Goal: Book appointment/travel/reservation

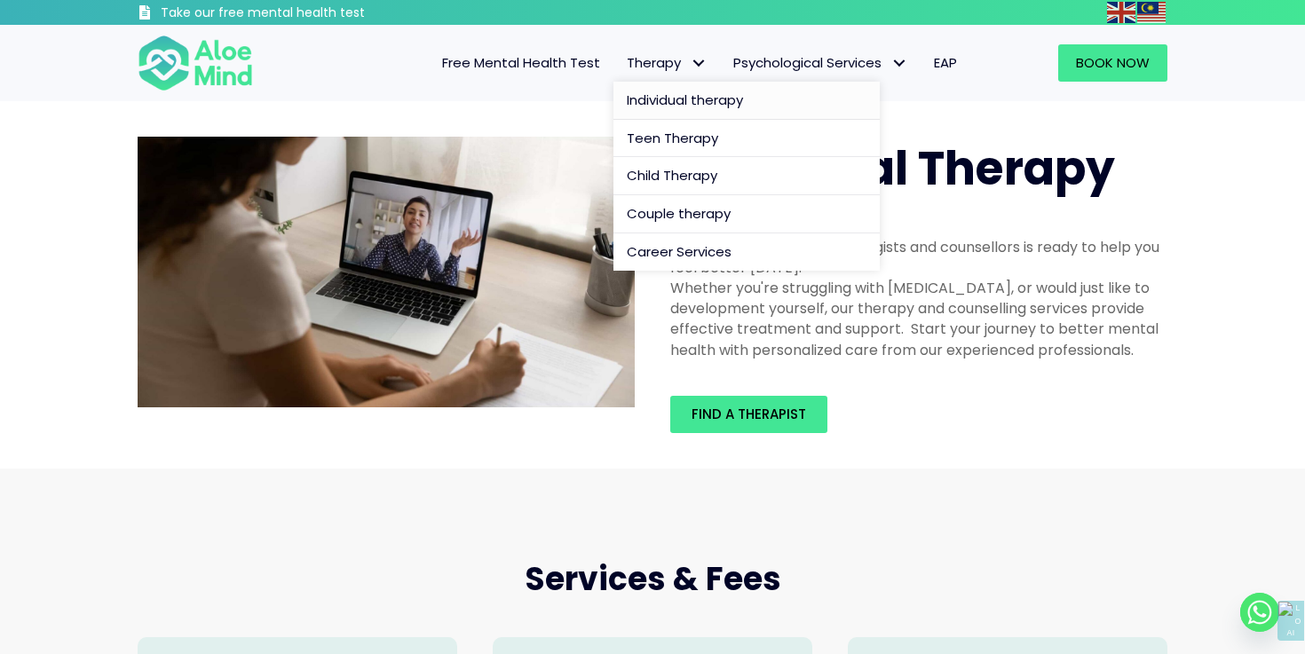
click at [672, 91] on span "Individual therapy" at bounding box center [685, 100] width 116 height 19
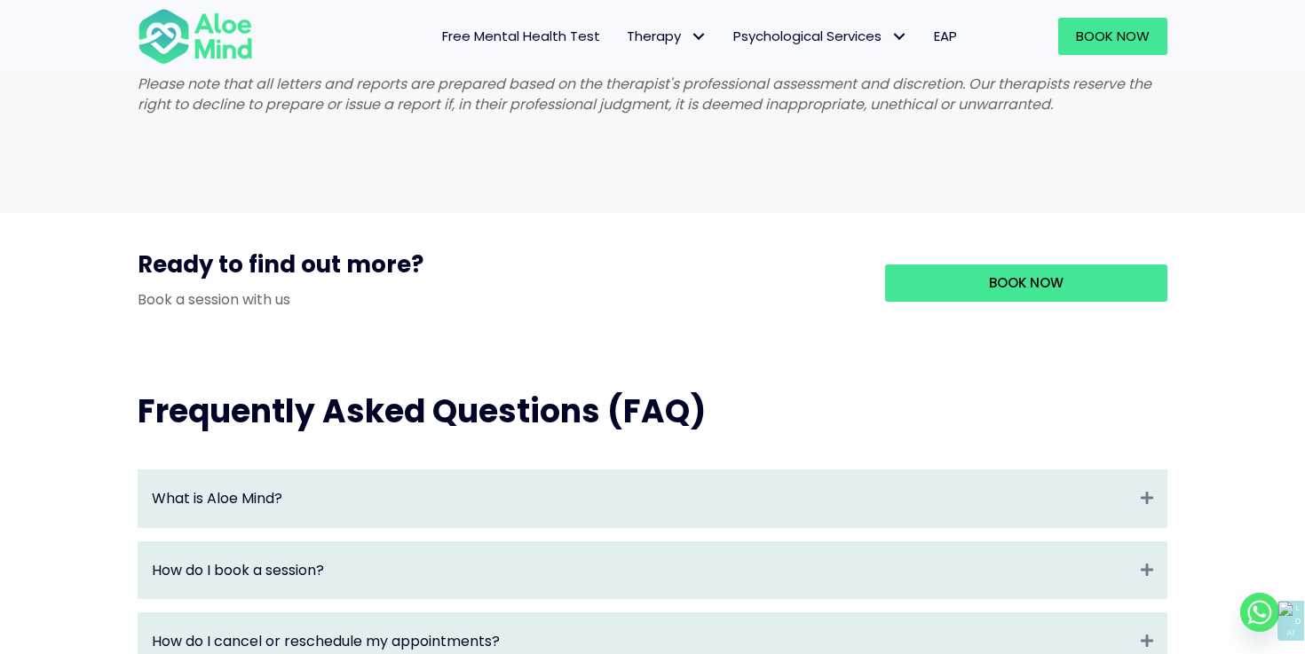
scroll to position [1842, 0]
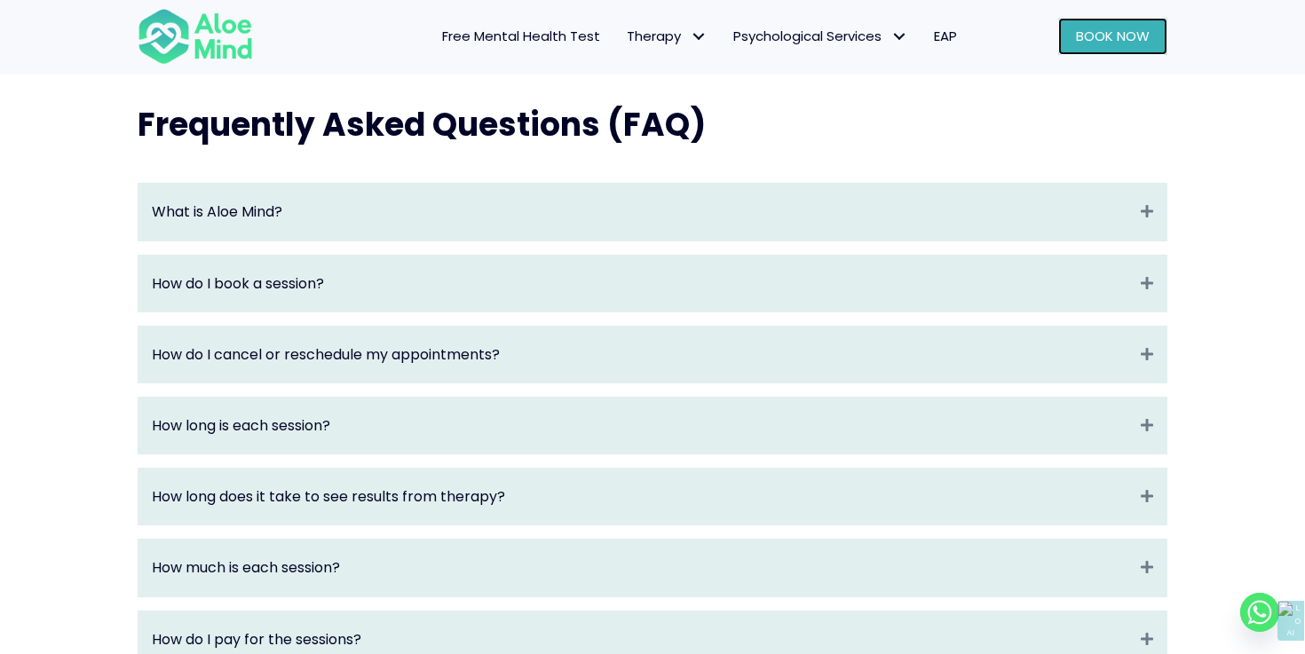
click at [1122, 50] on link "Book Now" at bounding box center [1112, 36] width 109 height 37
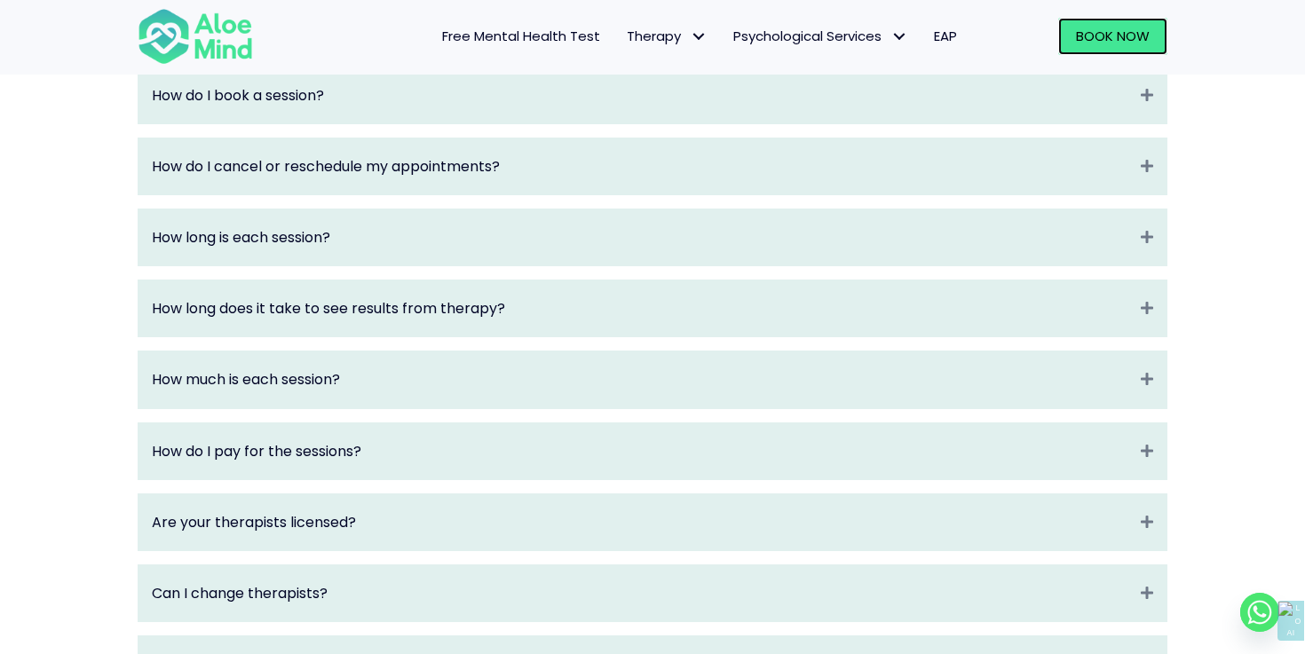
scroll to position [2387, 0]
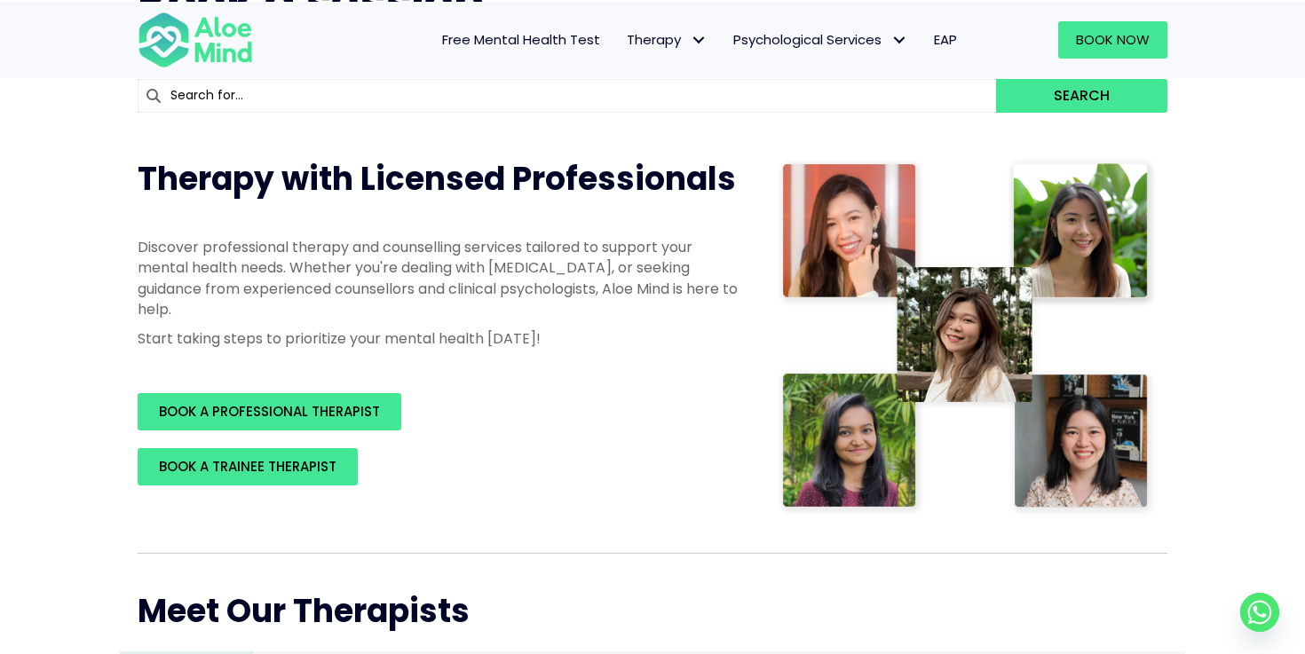
scroll to position [219, 0]
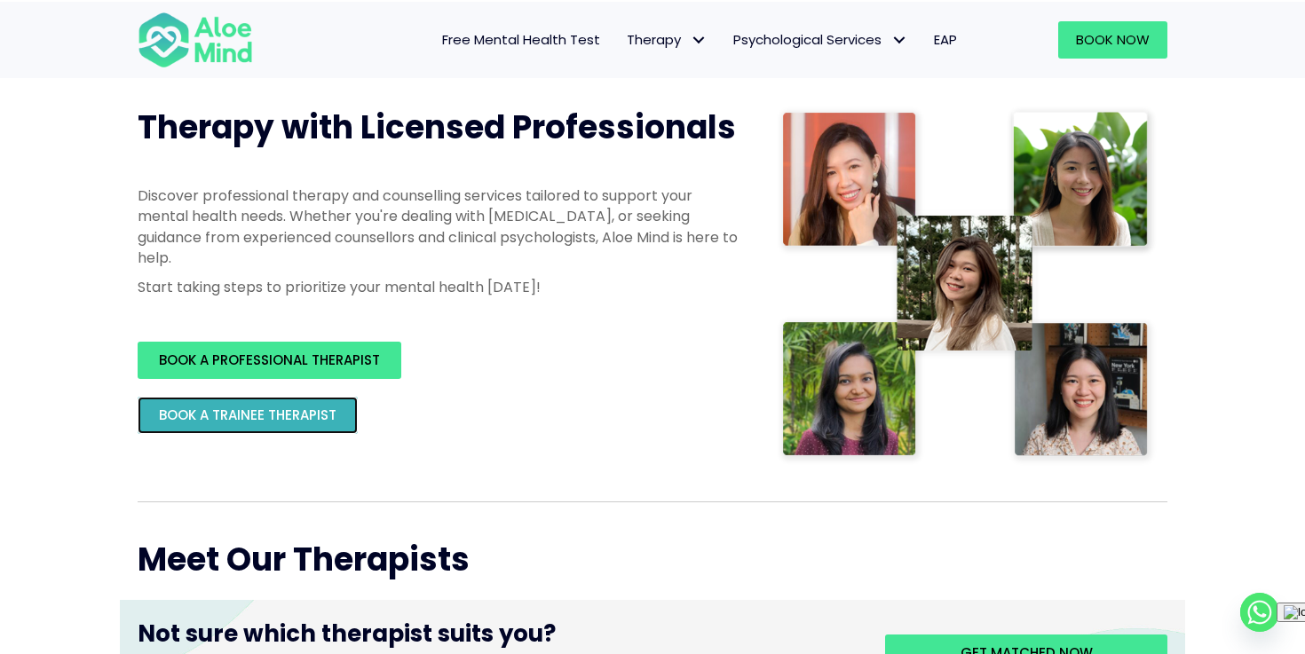
click at [324, 406] on span "BOOK A TRAINEE THERAPIST" at bounding box center [248, 415] width 178 height 19
